Goal: Task Accomplishment & Management: Manage account settings

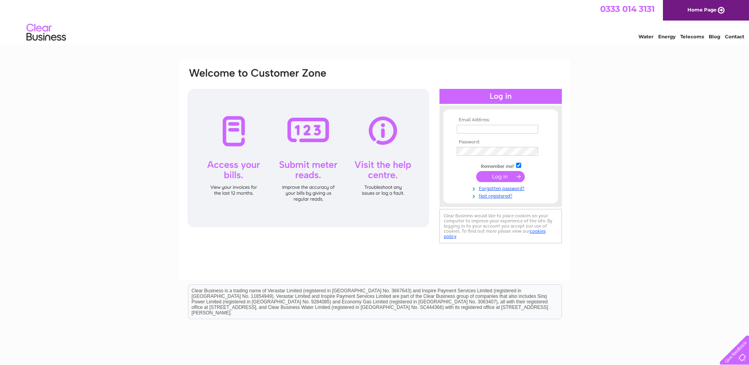
type input "kessockservicestation@gmail.com"
click at [523, 174] on input "submit" at bounding box center [500, 176] width 49 height 11
click at [513, 176] on input "submit" at bounding box center [500, 176] width 49 height 11
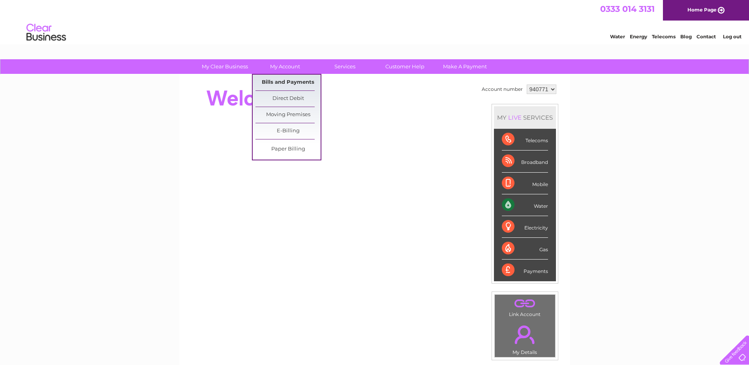
click at [283, 84] on link "Bills and Payments" at bounding box center [287, 83] width 65 height 16
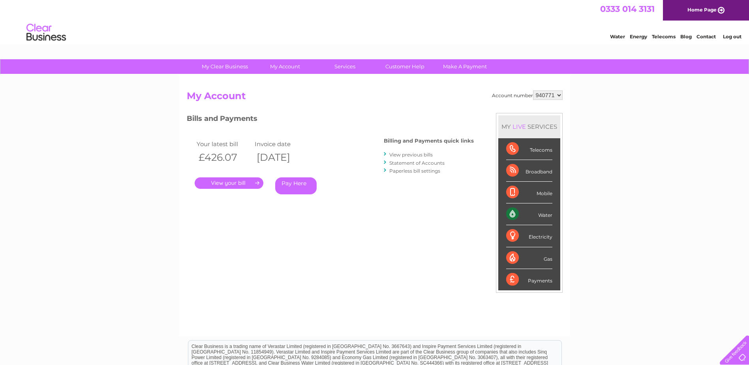
click at [234, 182] on link "." at bounding box center [229, 182] width 69 height 11
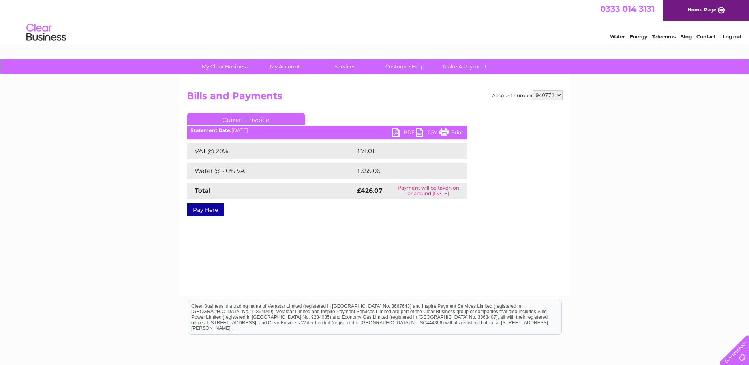
click at [394, 133] on link "PDF" at bounding box center [404, 133] width 24 height 11
click at [396, 130] on link "PDF" at bounding box center [404, 133] width 24 height 11
click at [730, 35] on link "Log out" at bounding box center [732, 37] width 19 height 6
